Goal: Obtain resource: Obtain resource

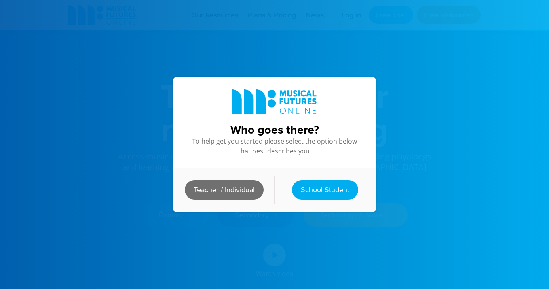
click at [216, 187] on link "Teacher / Individual" at bounding box center [224, 189] width 79 height 19
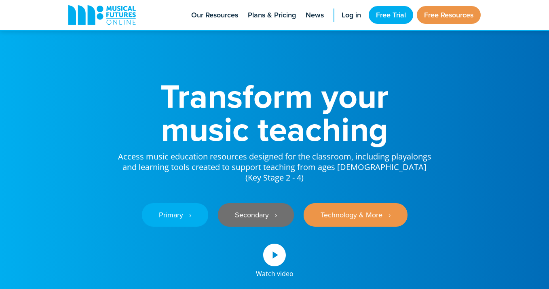
click at [270, 203] on link "Secondary ‎‏‏‎ ‎ ›" at bounding box center [256, 214] width 76 height 23
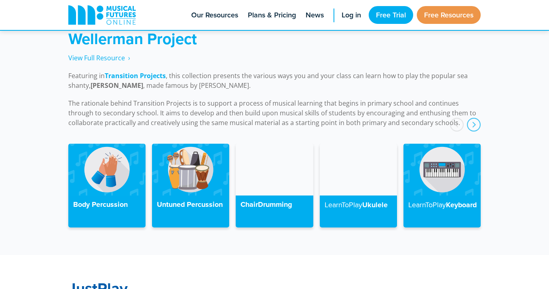
scroll to position [1839, 0]
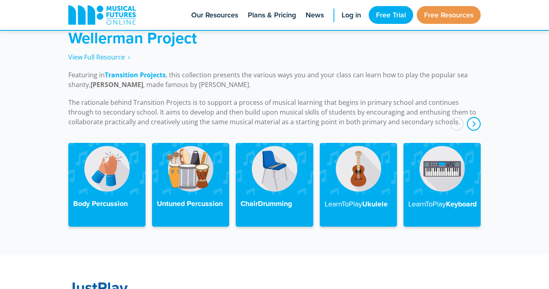
click at [473, 117] on div "next" at bounding box center [474, 124] width 14 height 14
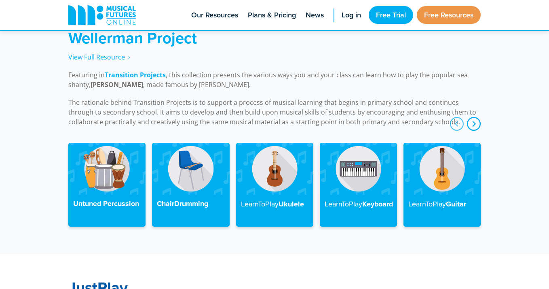
click at [472, 117] on div "next" at bounding box center [474, 124] width 14 height 14
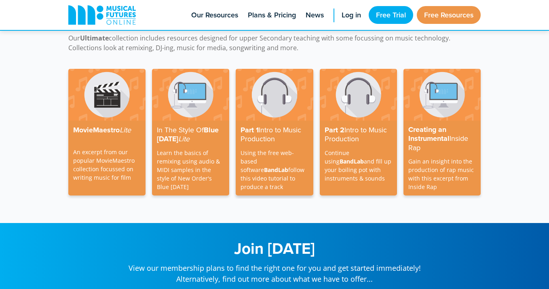
scroll to position [2293, 0]
